Goal: Transaction & Acquisition: Book appointment/travel/reservation

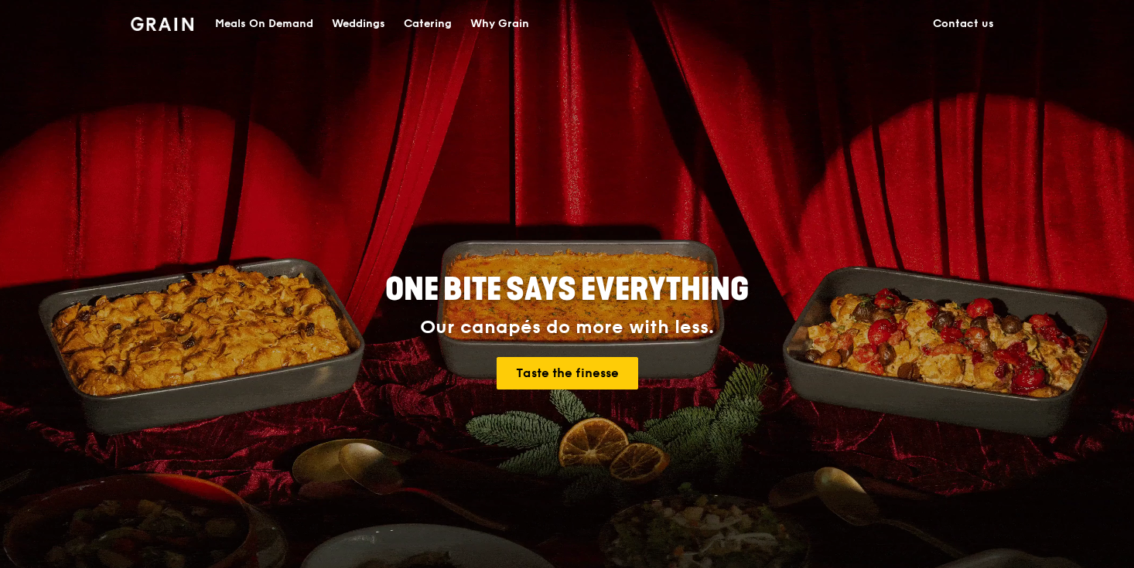
click at [152, 21] on img at bounding box center [162, 24] width 63 height 14
click at [262, 26] on div "Meals On Demand" at bounding box center [264, 24] width 98 height 46
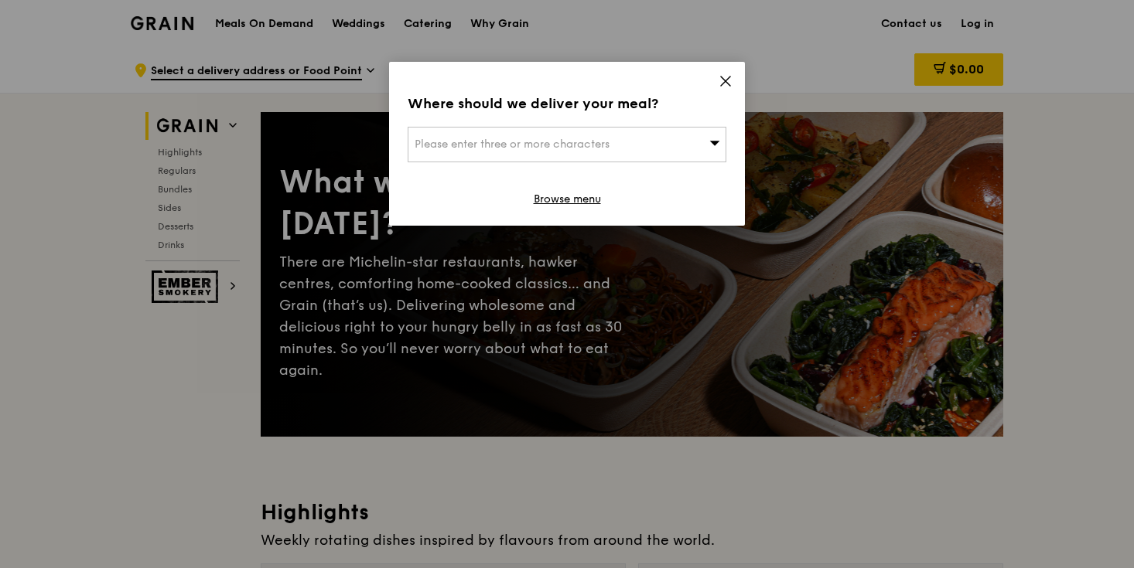
click at [711, 138] on icon at bounding box center [714, 143] width 11 height 12
click at [649, 142] on input "search" at bounding box center [566, 145] width 317 height 34
click at [723, 80] on icon at bounding box center [725, 81] width 14 height 14
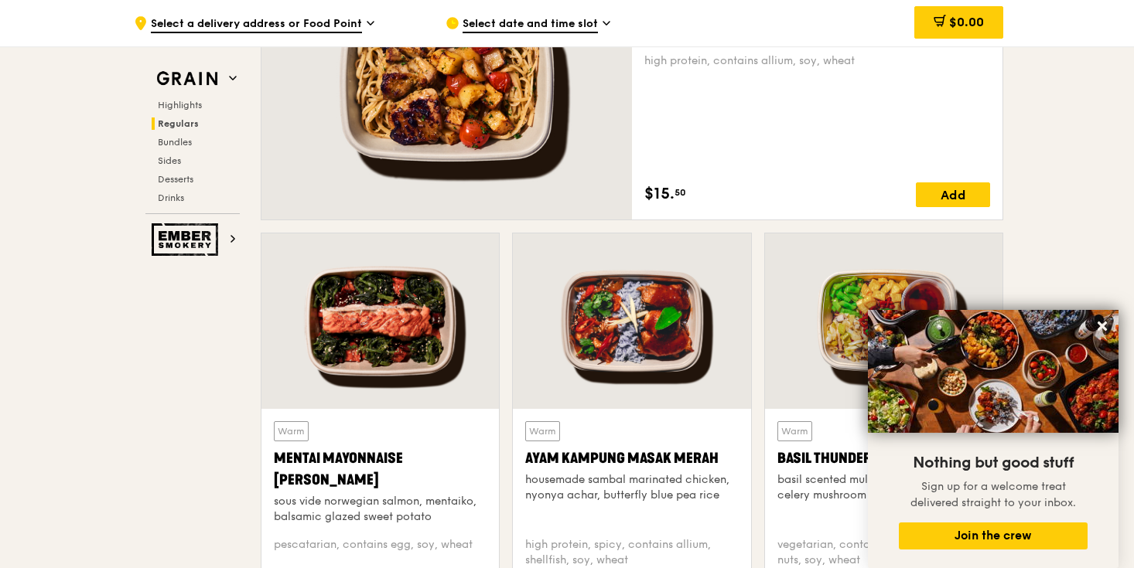
scroll to position [1184, 0]
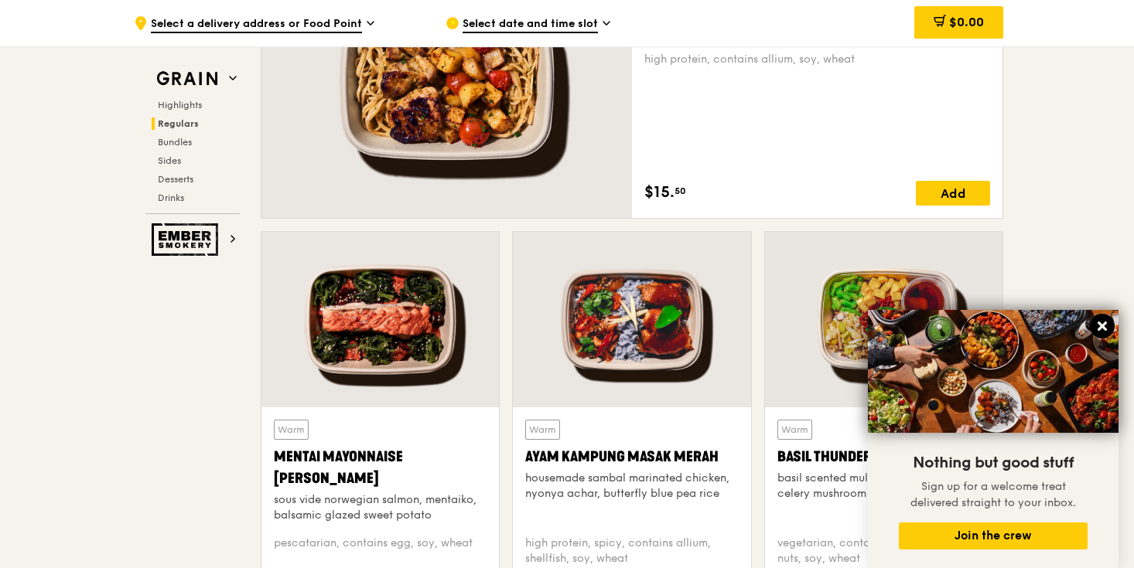
click at [1101, 326] on icon at bounding box center [1101, 326] width 9 height 9
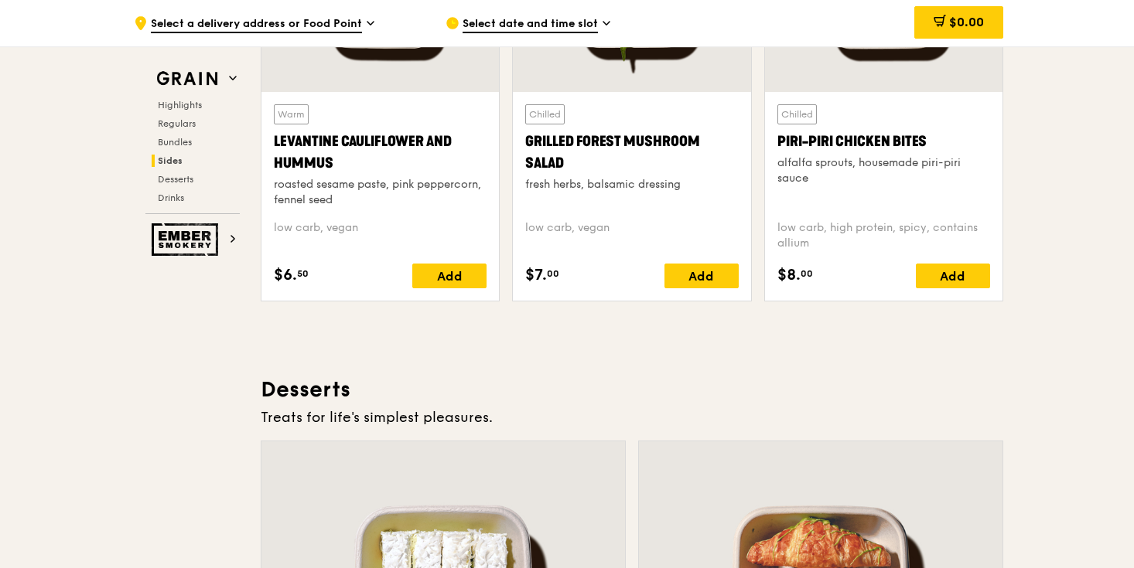
scroll to position [3846, 0]
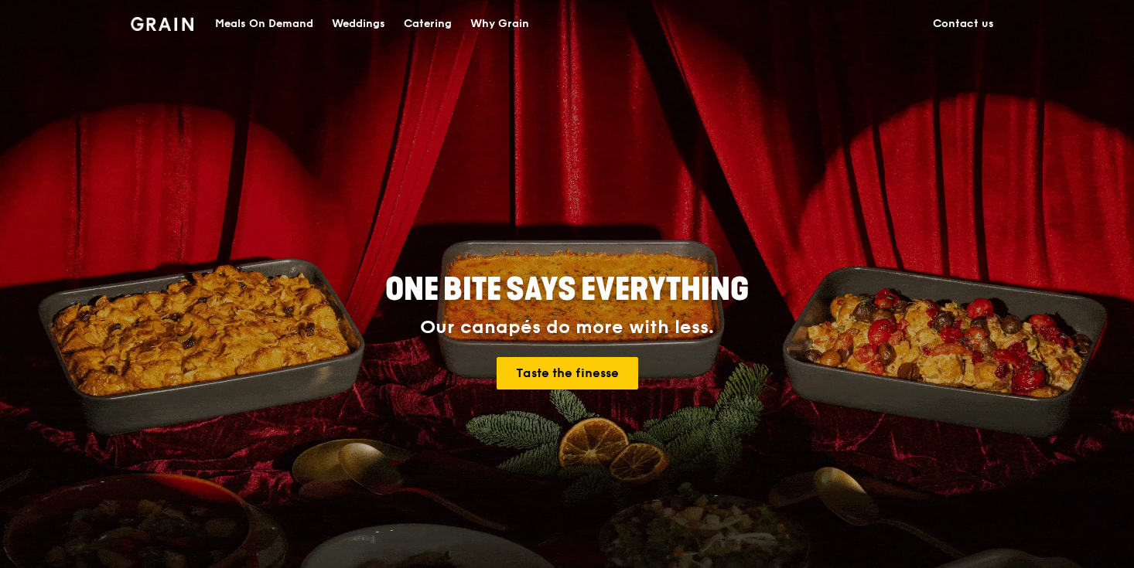
click at [347, 25] on div "Weddings" at bounding box center [358, 24] width 53 height 46
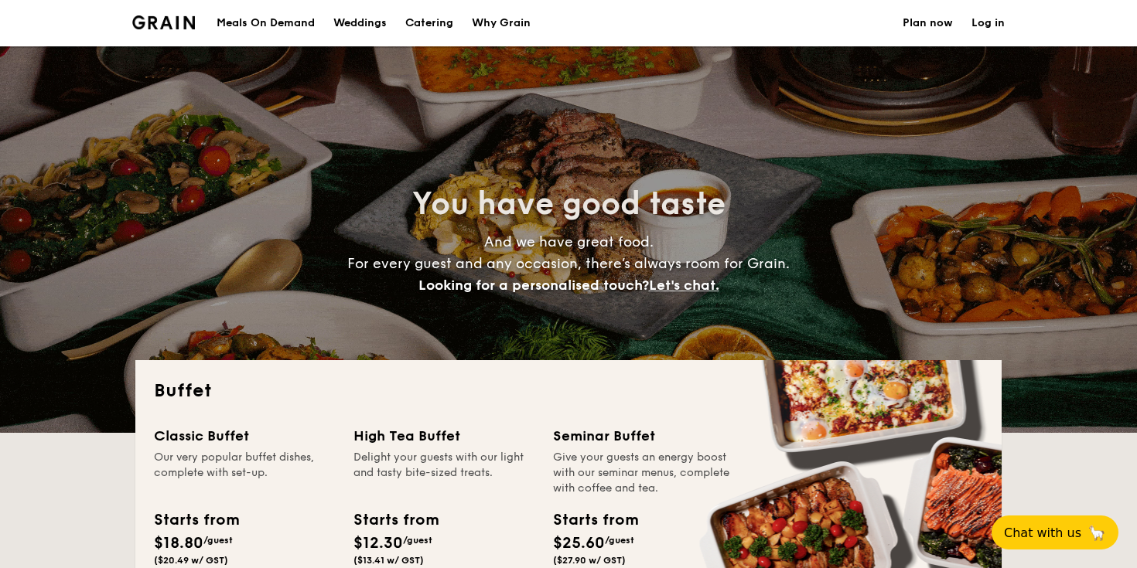
select select
click at [496, 13] on div "Why Grain" at bounding box center [501, 23] width 59 height 46
